Goal: Find specific page/section: Find specific page/section

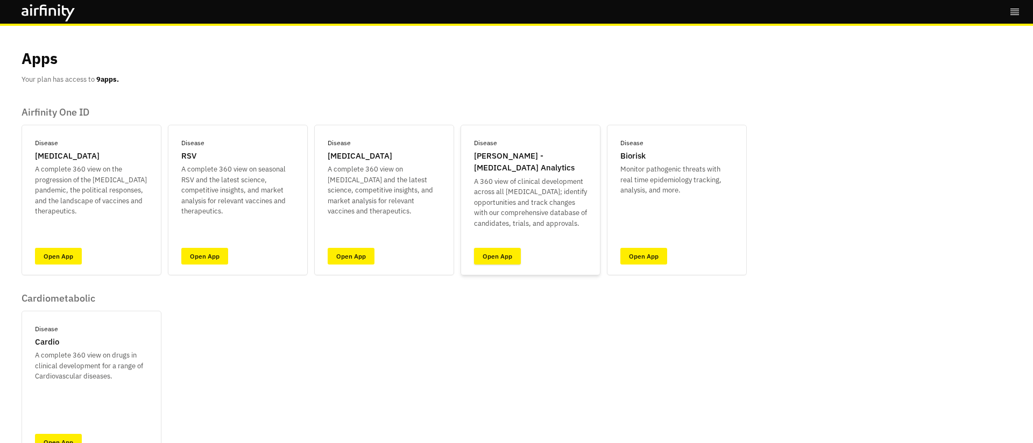
click at [488, 258] on link "Open App" at bounding box center [497, 256] width 47 height 17
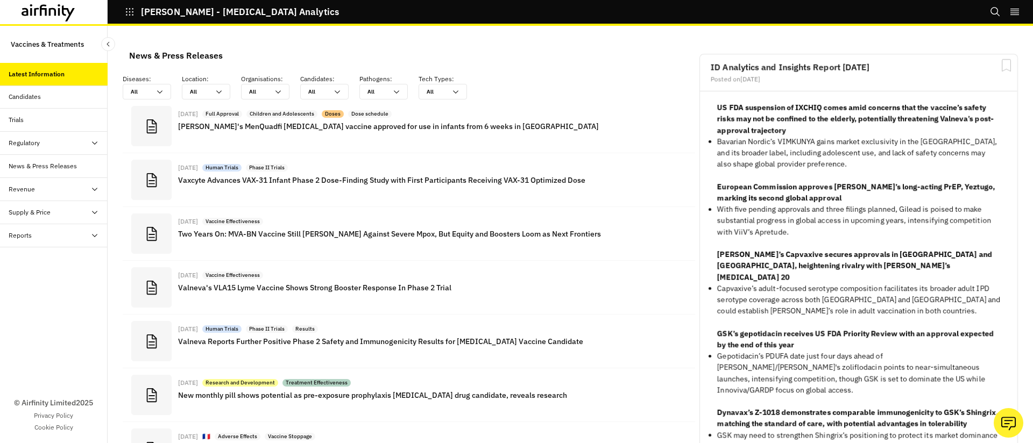
scroll to position [786, 323]
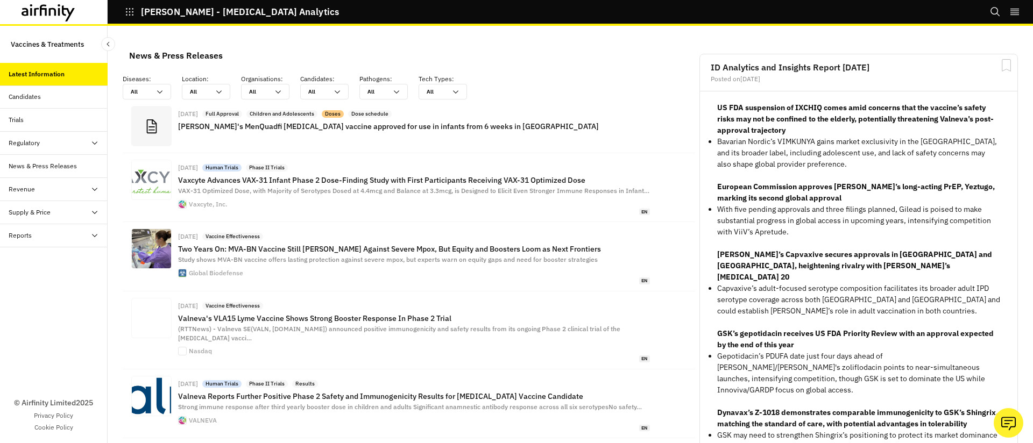
click at [55, 190] on div "Revenue" at bounding box center [58, 189] width 99 height 10
click at [72, 188] on div "Revenue" at bounding box center [58, 189] width 99 height 10
click at [74, 184] on div "Revenue" at bounding box center [58, 189] width 99 height 10
click at [90, 276] on div "Reports" at bounding box center [54, 282] width 108 height 23
click at [56, 96] on div "Candidates" at bounding box center [58, 97] width 99 height 10
